Goal: Answer question/provide support: Share knowledge or assist other users

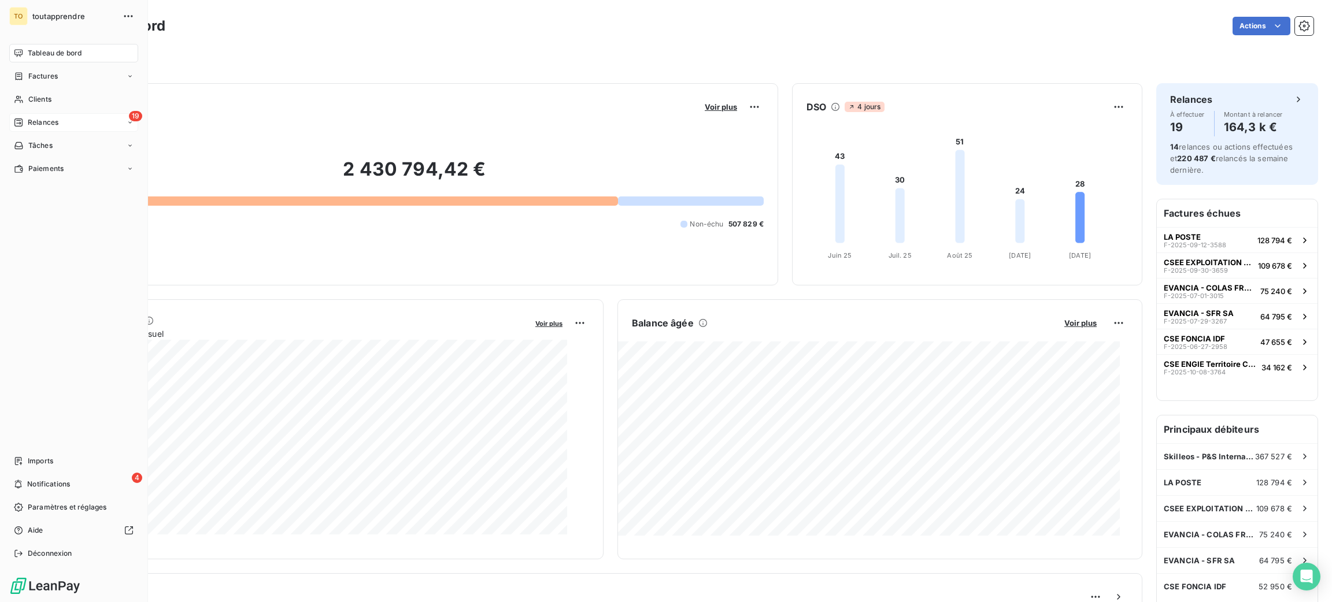
click at [57, 128] on span "Relances" at bounding box center [43, 122] width 31 height 10
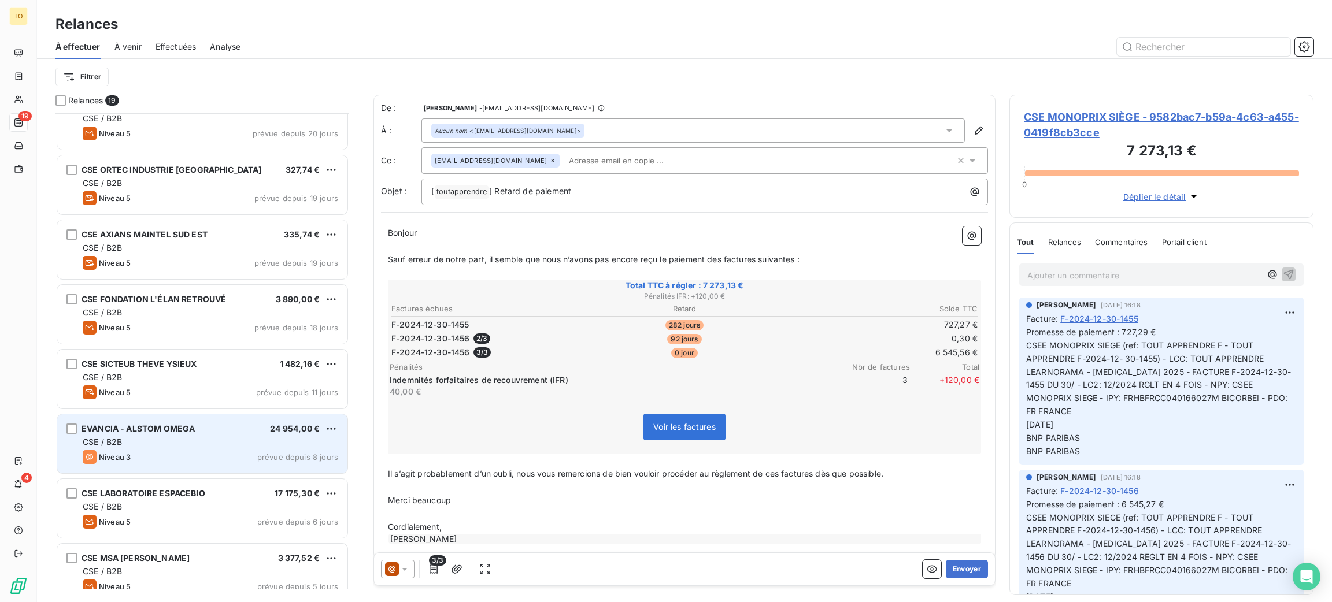
scroll to position [754, 0]
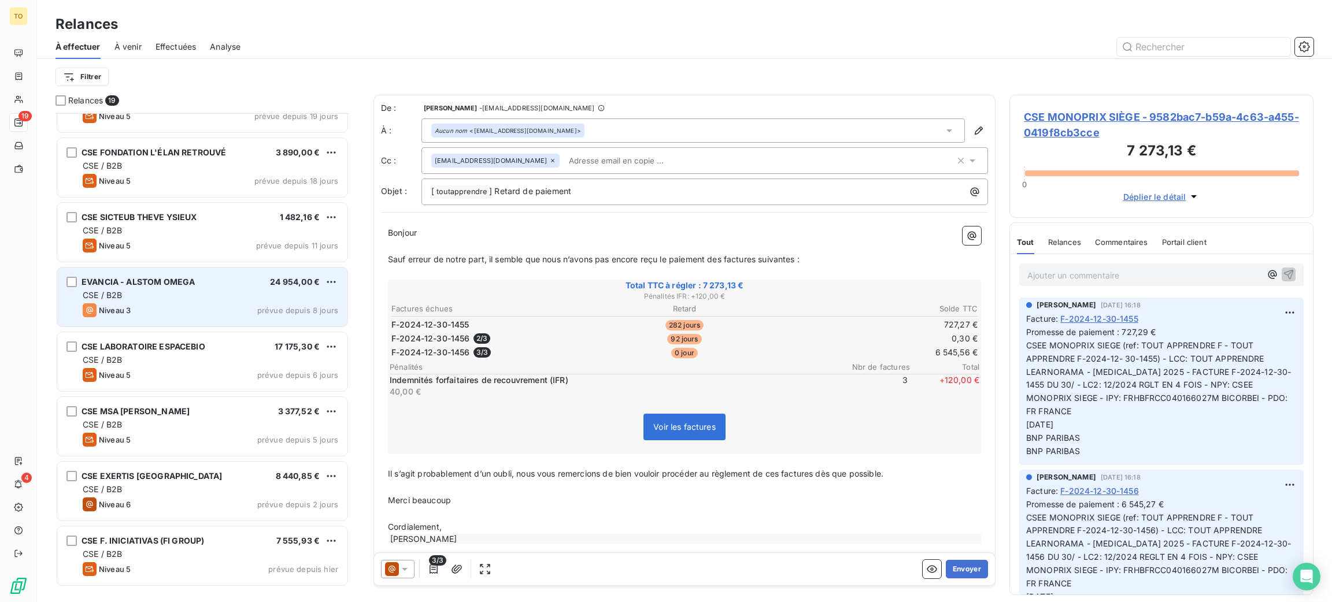
click at [236, 431] on div "CSE / B2B" at bounding box center [211, 425] width 256 height 12
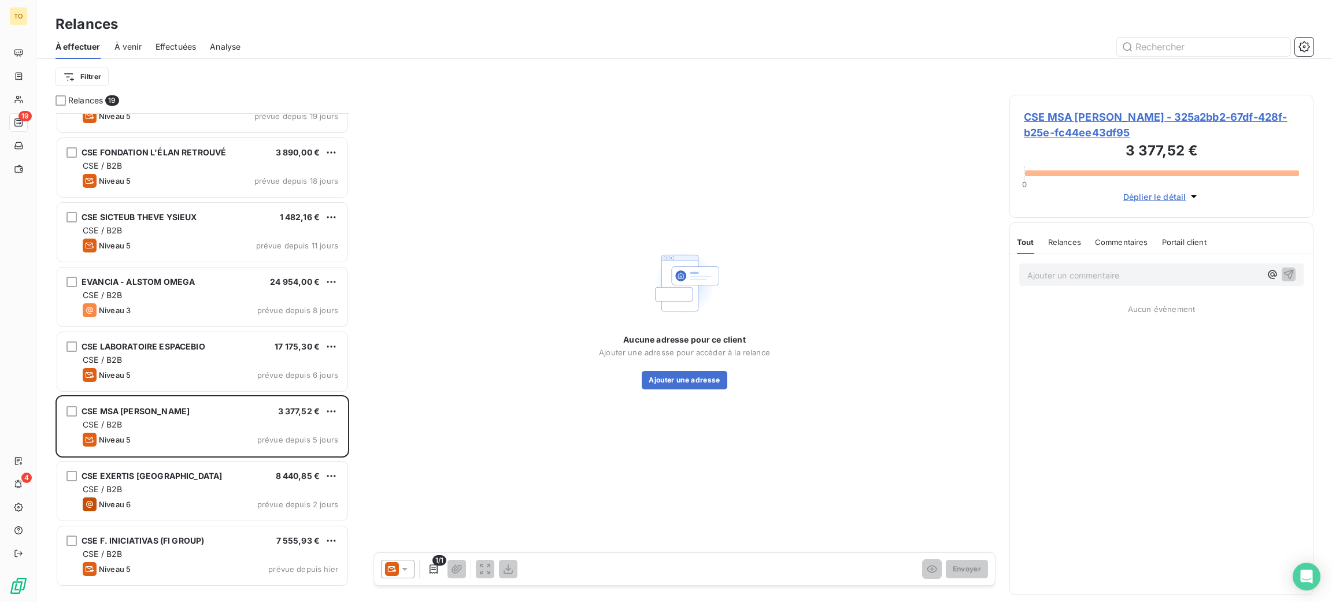
scroll to position [462, 280]
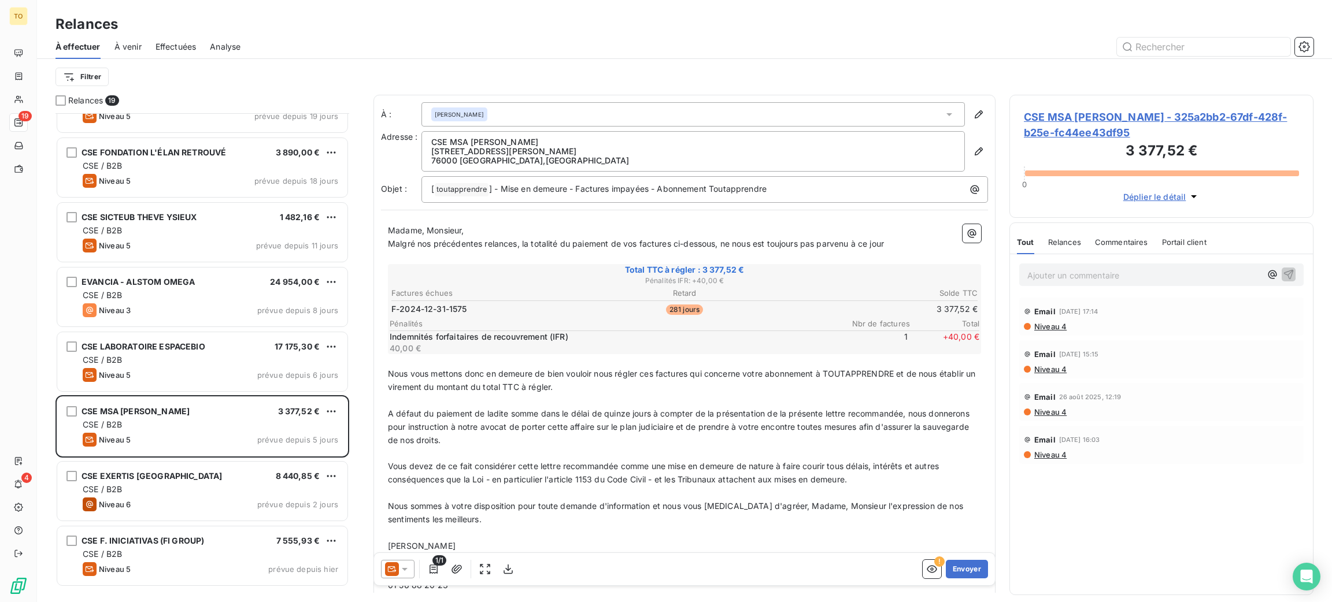
click at [1118, 247] on span "Commentaires" at bounding box center [1121, 242] width 53 height 9
click at [1109, 283] on p "Ajouter un commentaire ﻿" at bounding box center [1144, 275] width 234 height 14
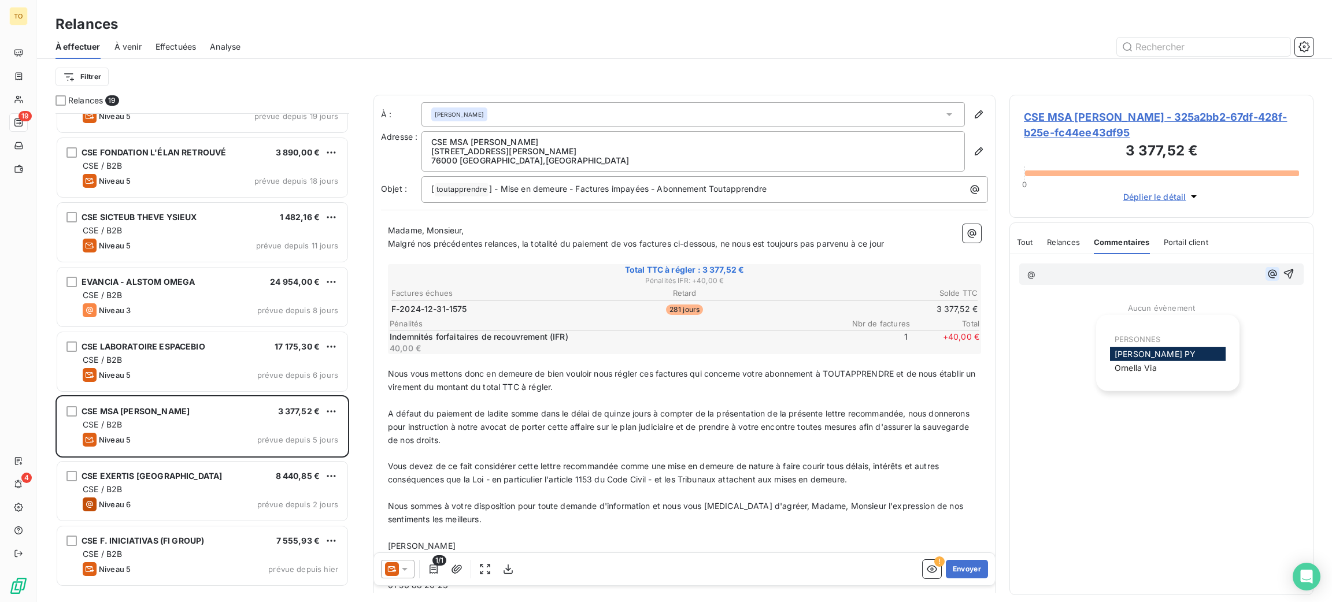
click at [1267, 280] on icon "button" at bounding box center [1273, 274] width 12 height 12
click at [1268, 279] on icon "button" at bounding box center [1272, 274] width 9 height 9
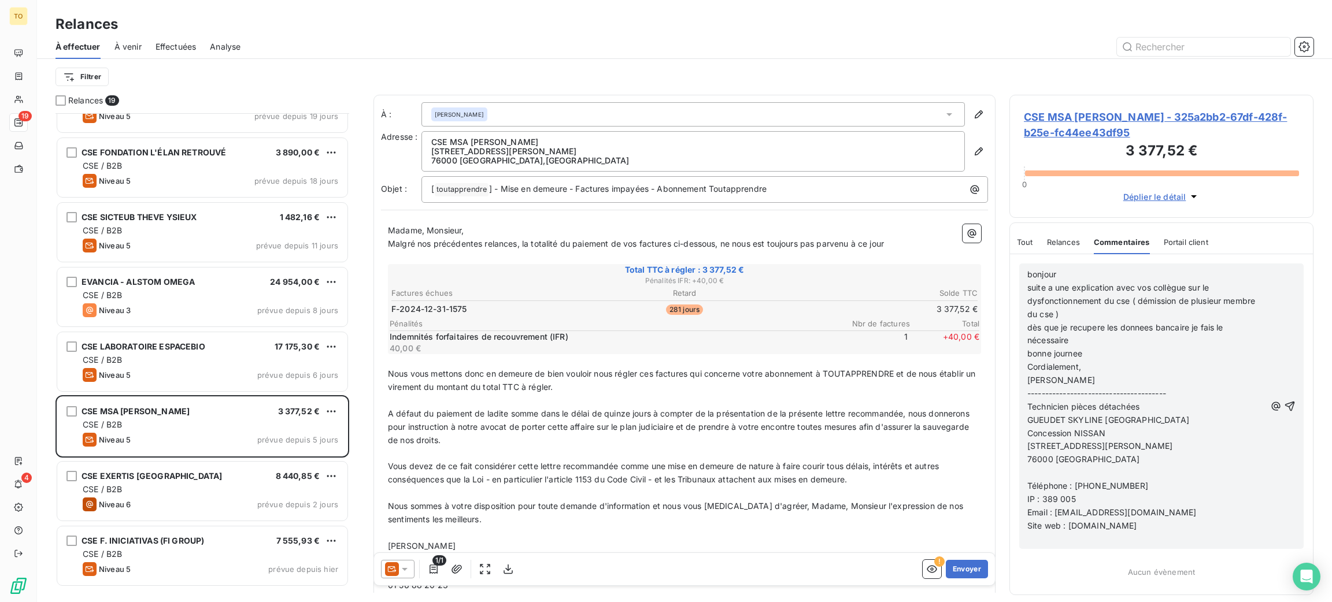
scroll to position [0, 0]
click at [1027, 279] on span "bonjour" at bounding box center [1041, 274] width 29 height 10
click at [1270, 405] on icon "button" at bounding box center [1276, 407] width 12 height 12
click at [1151, 432] on div "PERSONNES" at bounding box center [1155, 426] width 116 height 19
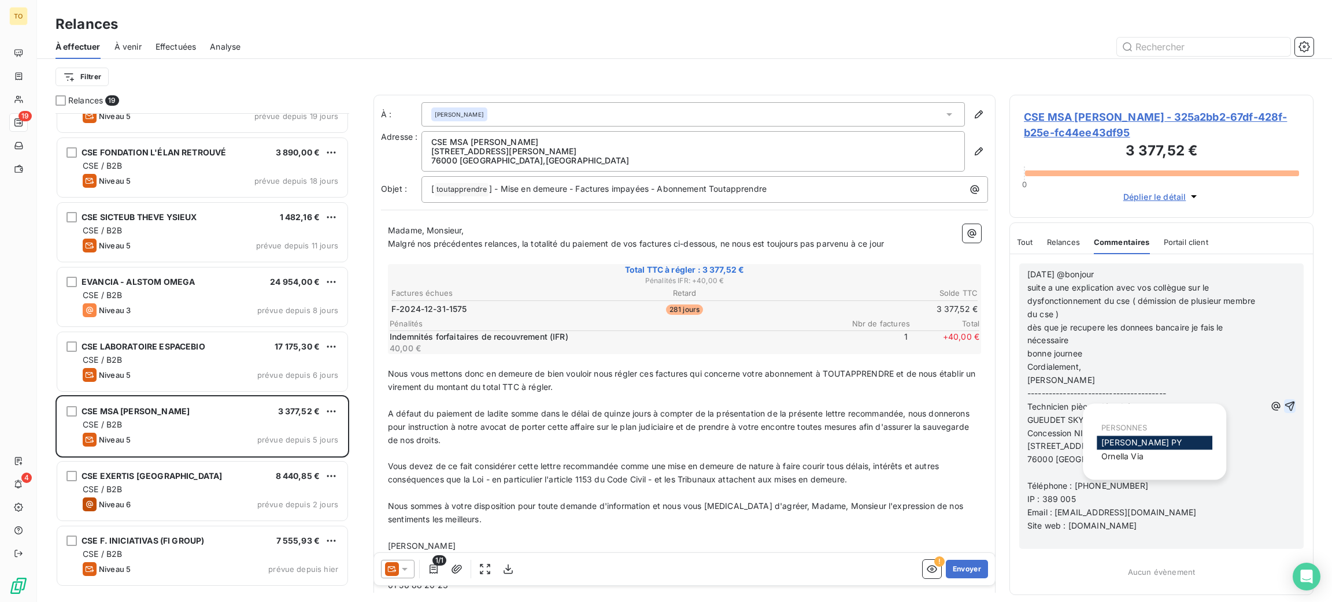
click at [1284, 402] on icon "button" at bounding box center [1290, 407] width 12 height 12
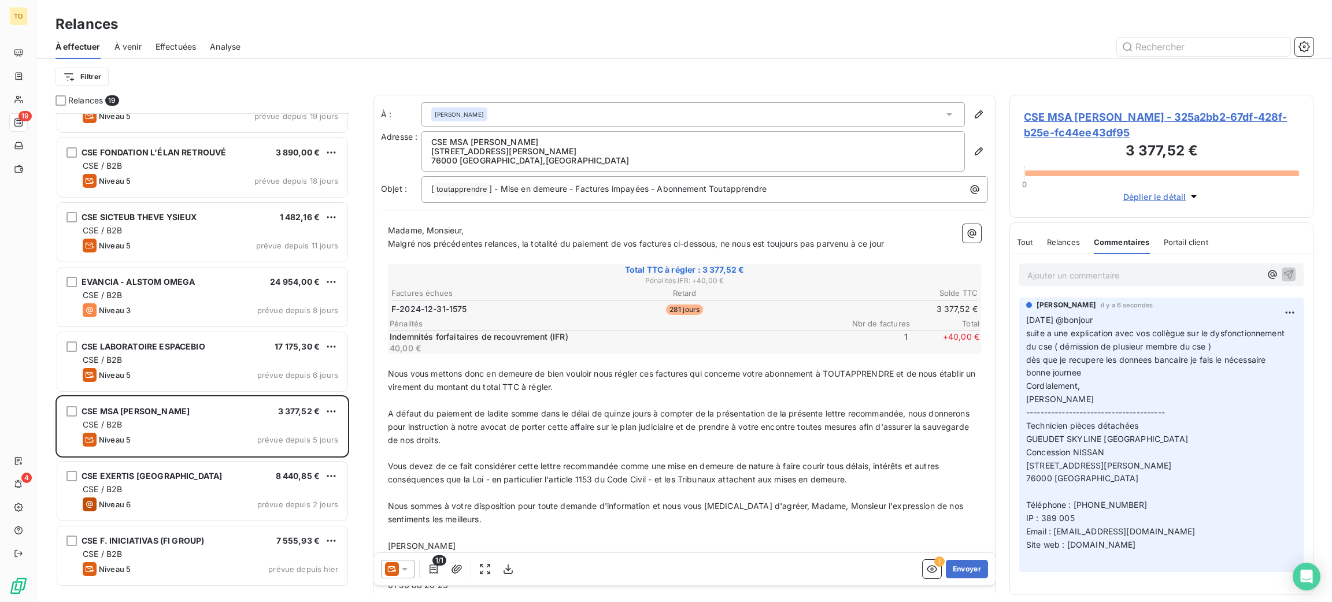
scroll to position [124, 0]
